Goal: Find specific page/section: Find specific page/section

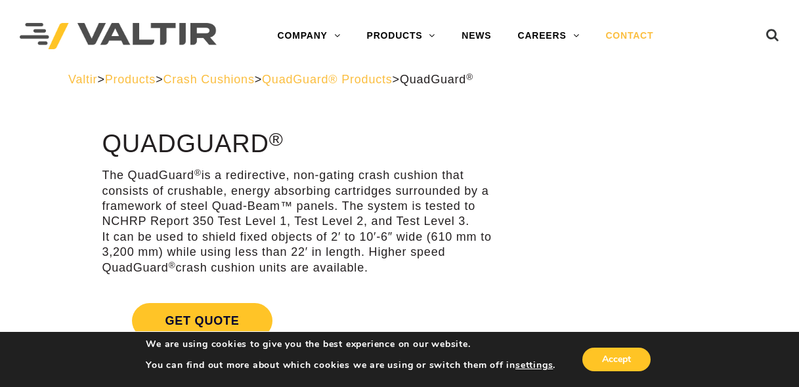
click at [630, 35] on link "CONTACT" at bounding box center [629, 36] width 74 height 26
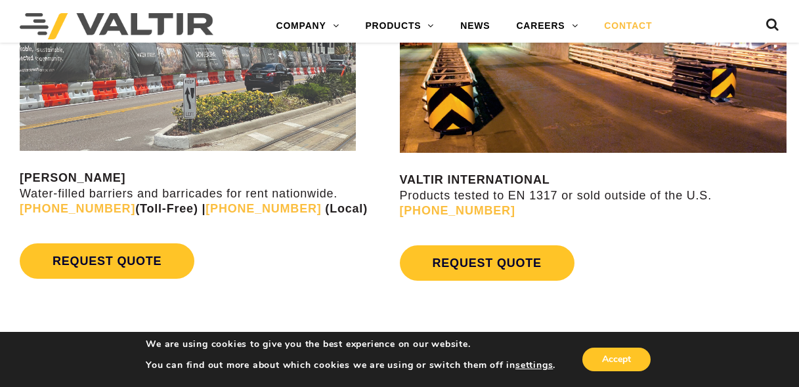
scroll to position [941, 0]
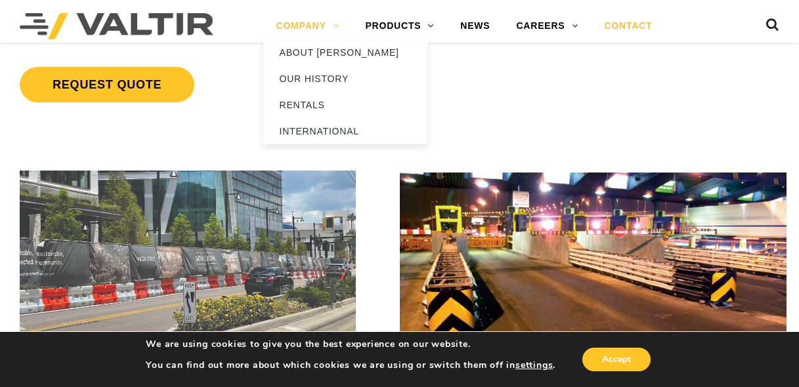
click at [305, 26] on link "COMPANY" at bounding box center [307, 26] width 89 height 26
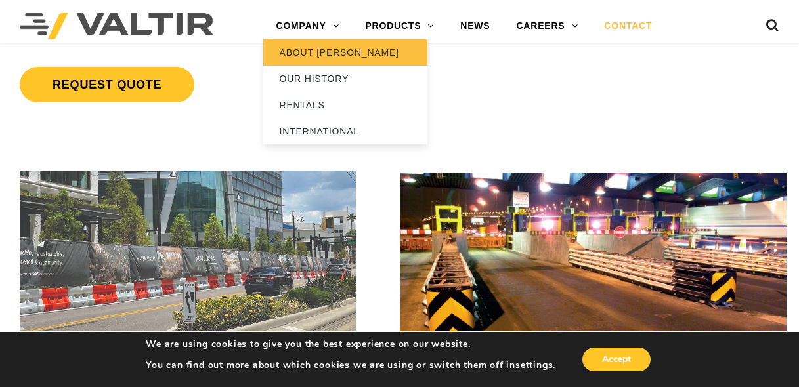
click at [307, 55] on link "ABOUT [PERSON_NAME]" at bounding box center [345, 52] width 164 height 26
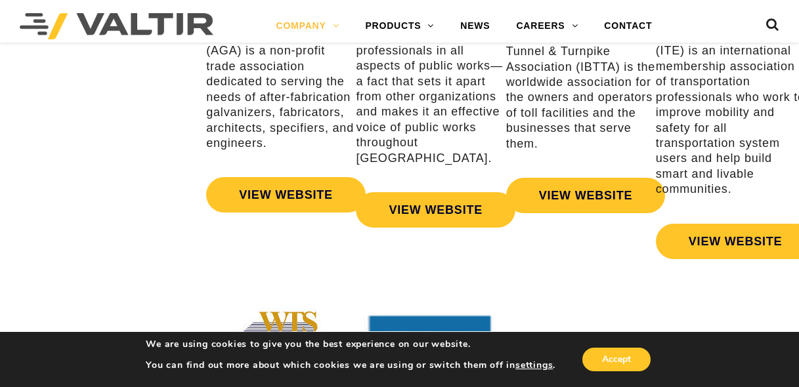
scroll to position [2101, 0]
